Goal: Complete application form

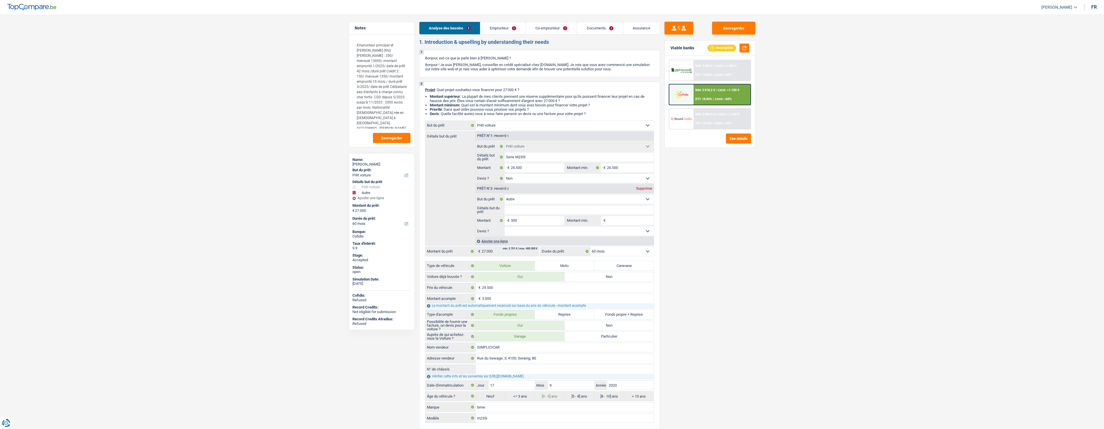
select select "car"
select select "other"
select select "60"
select select "car"
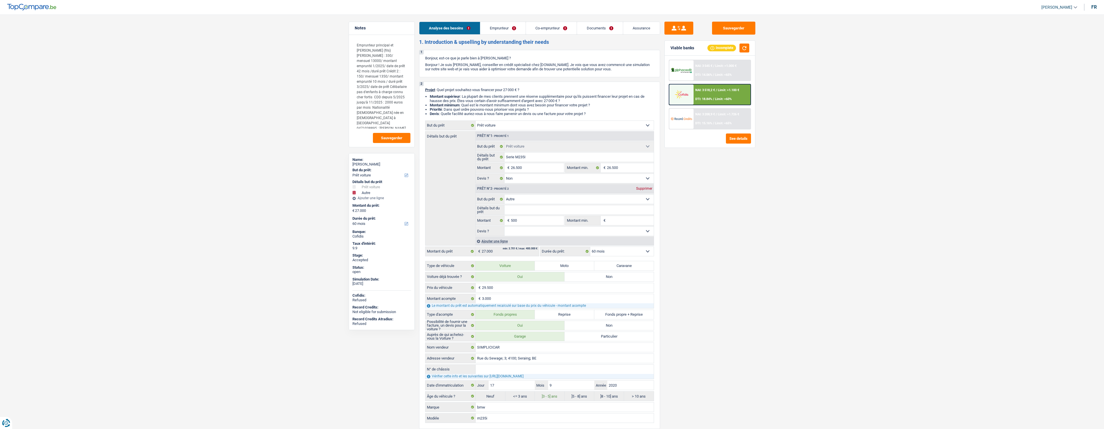
select select "car"
select select "false"
select select "other"
select select "60"
select select "mutuality"
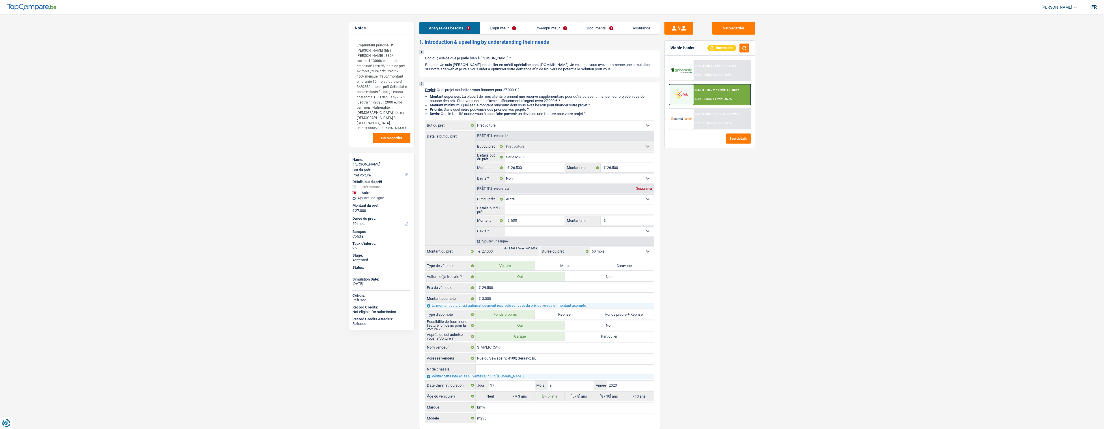
select select "independent"
select select "familyAllowances"
select select "mutualityIndemnity"
select select "netSalary"
select select "liveWithParents"
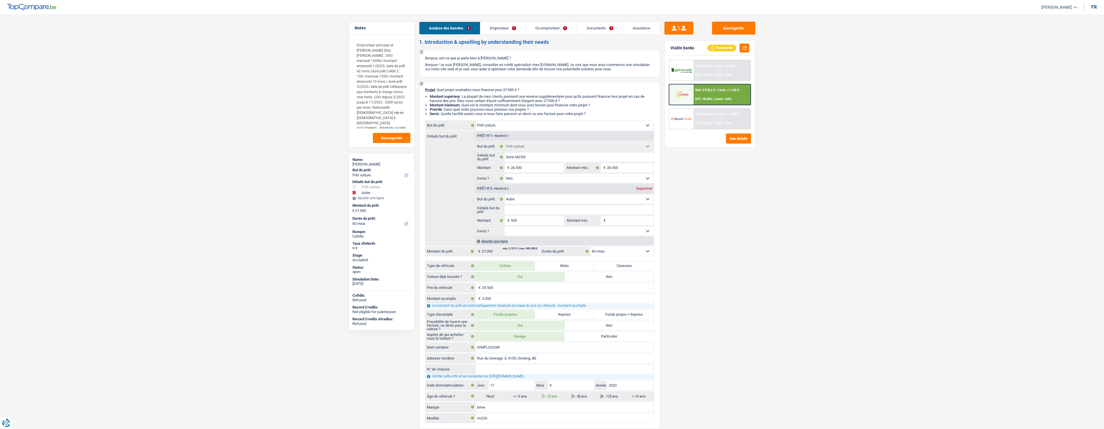
select select "car"
select select "false"
select select "other"
select select "60"
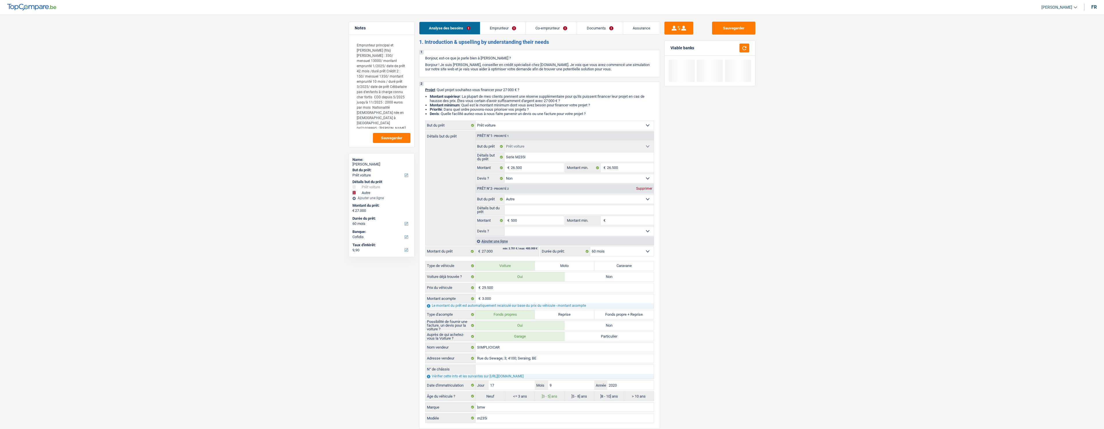
select select "car"
select select "other"
select select "60"
select select "cofidis"
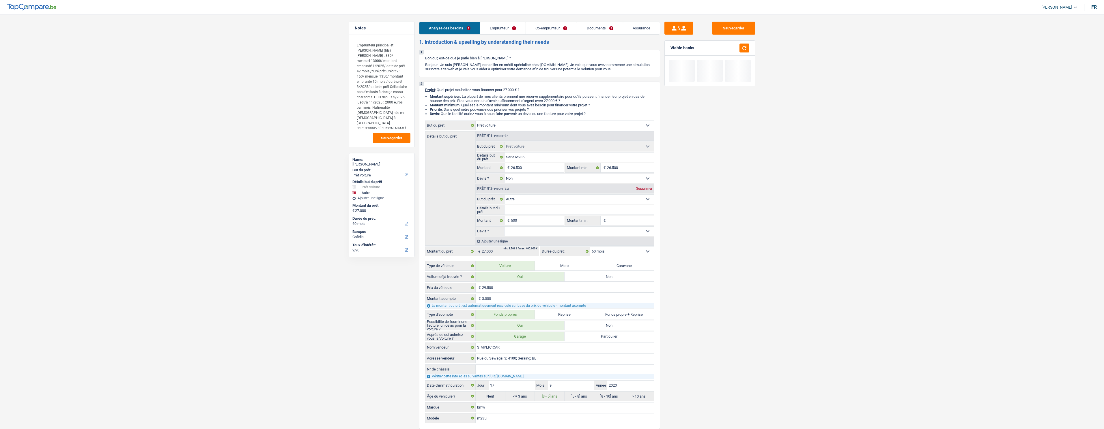
select select "car"
select select "false"
select select "other"
select select "60"
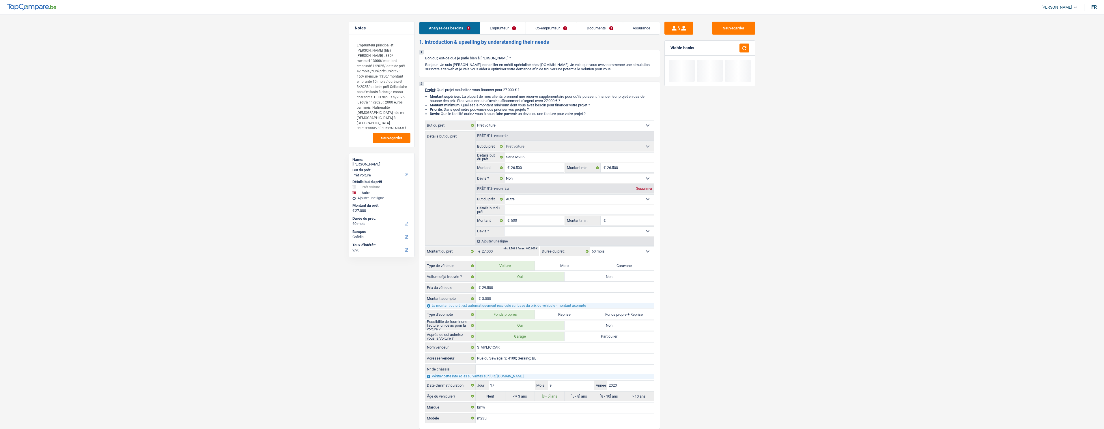
select select "mutuality"
select select "independent"
select select "familyAllowances"
select select "mutualityIndemnity"
select select "netSalary"
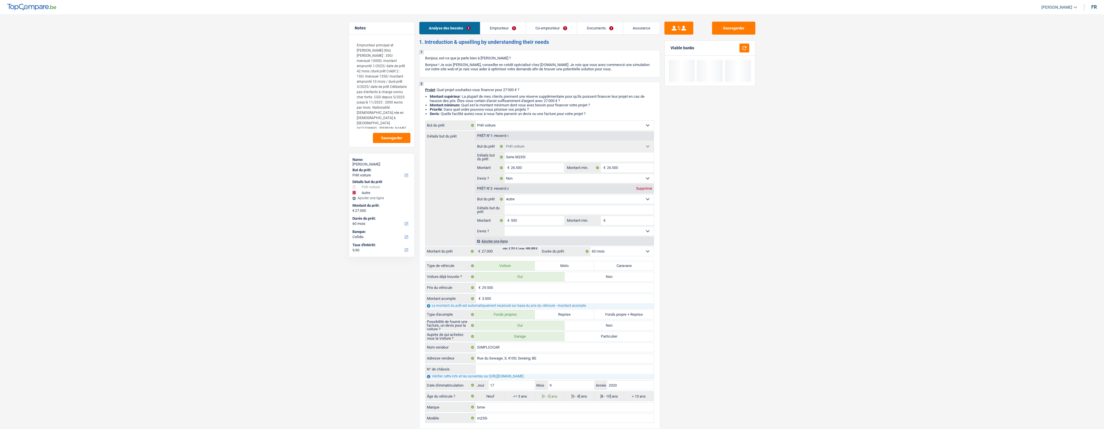
select select "liveWithParents"
select select "car"
select select "false"
select select "other"
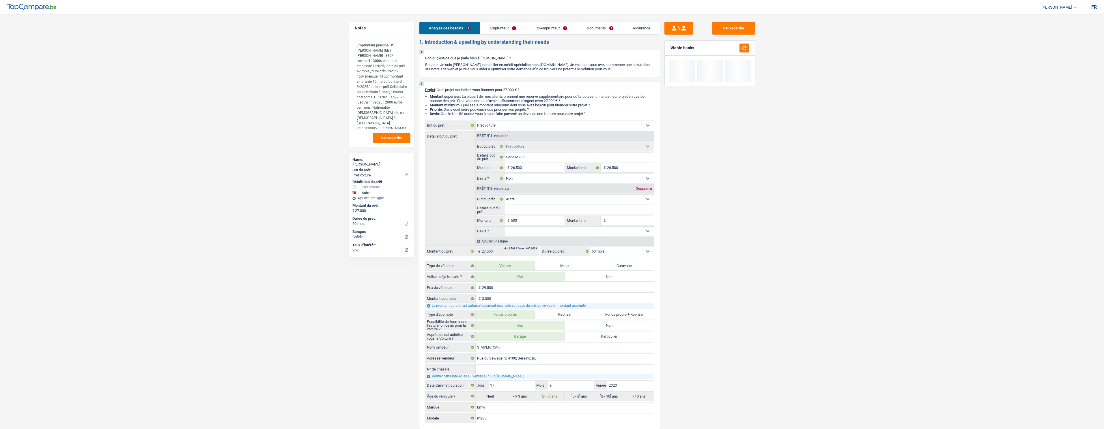
select select "60"
